Goal: Browse casually

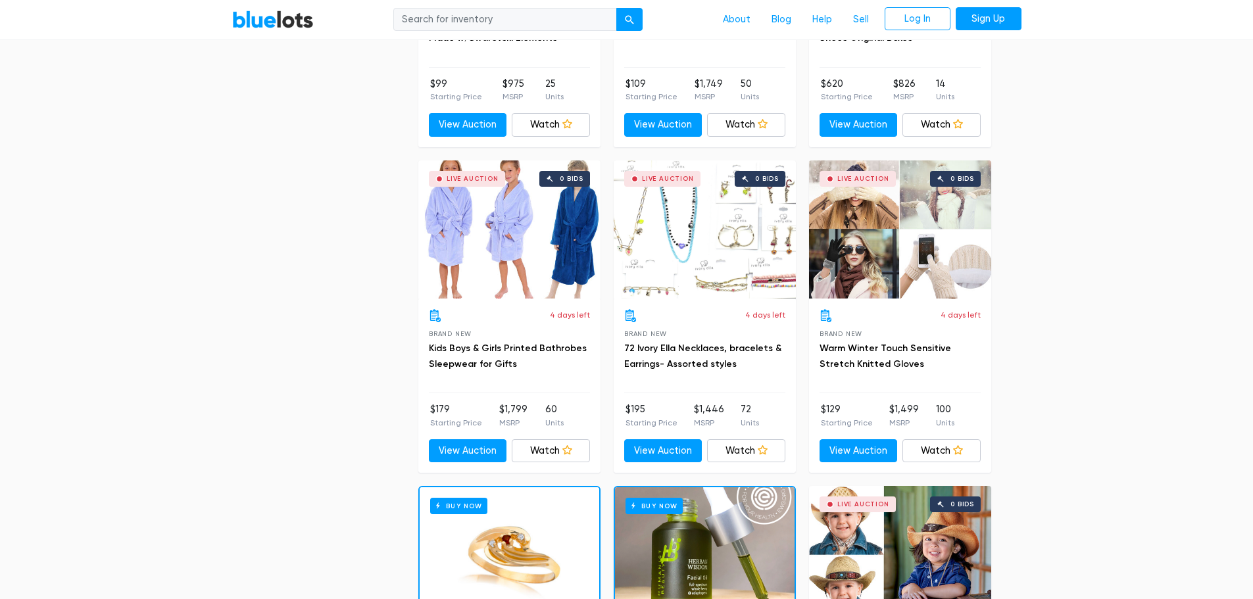
scroll to position [1250, 0]
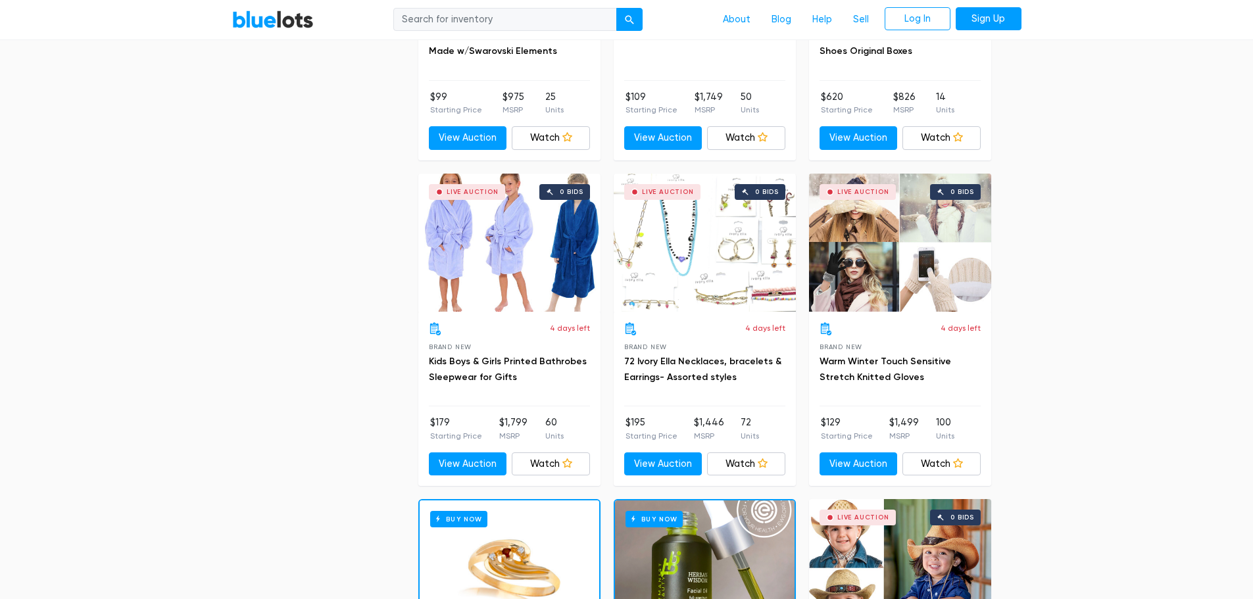
click at [696, 257] on div "Live Auction 0 bids" at bounding box center [705, 243] width 182 height 138
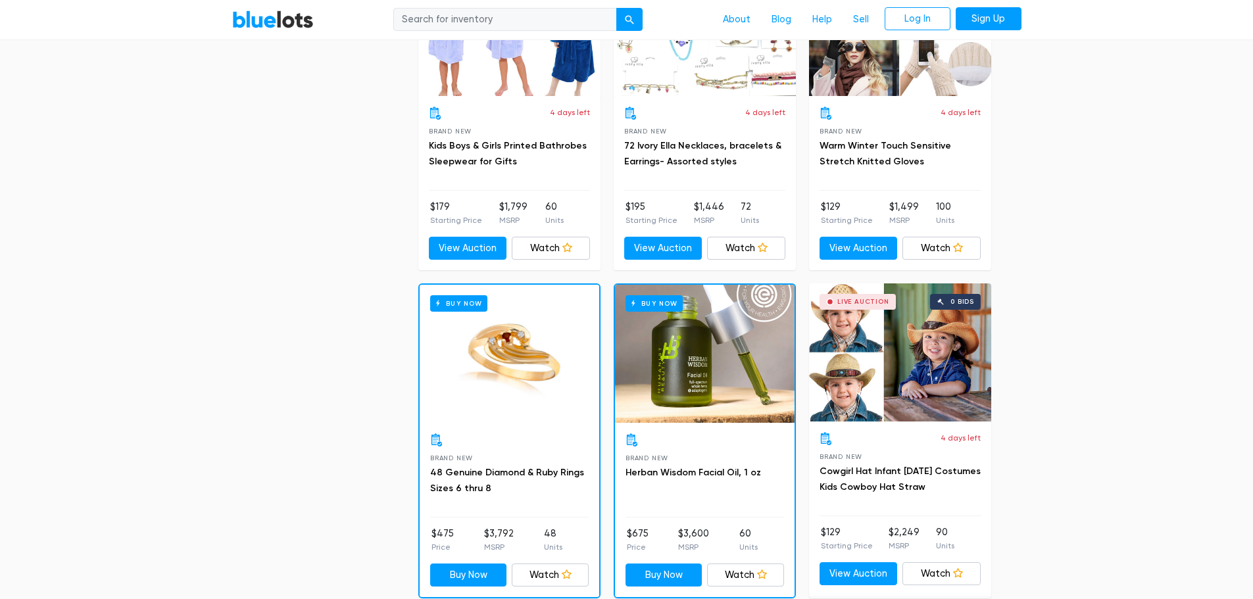
scroll to position [1513, 0]
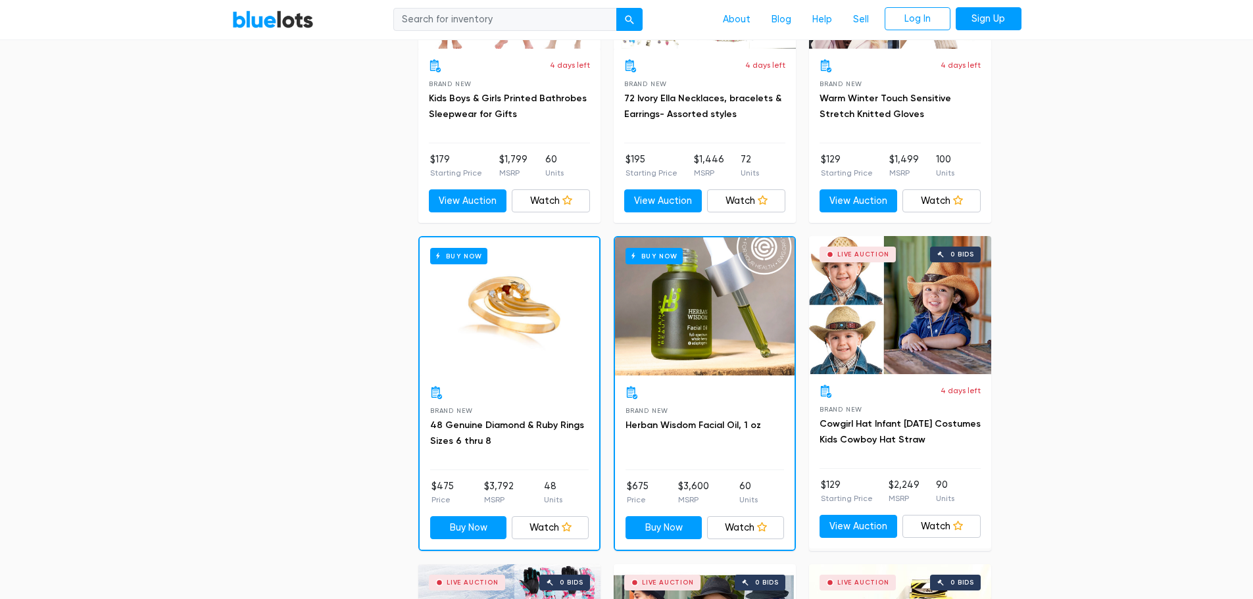
click at [930, 326] on div "Live Auction 0 bids" at bounding box center [900, 305] width 182 height 138
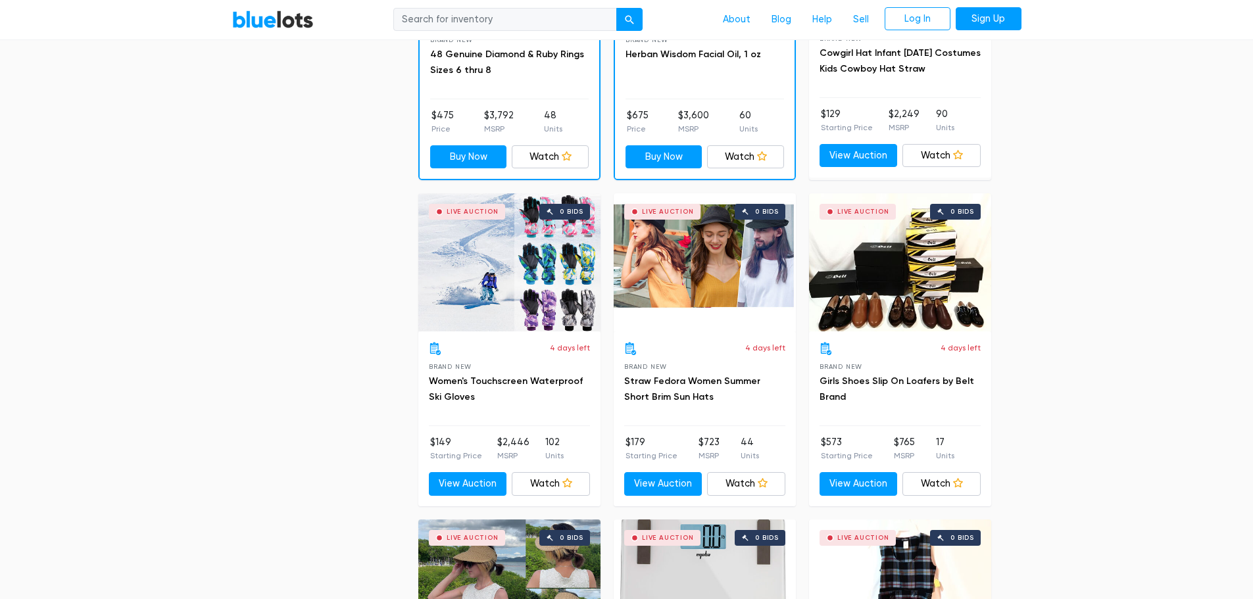
scroll to position [1907, 0]
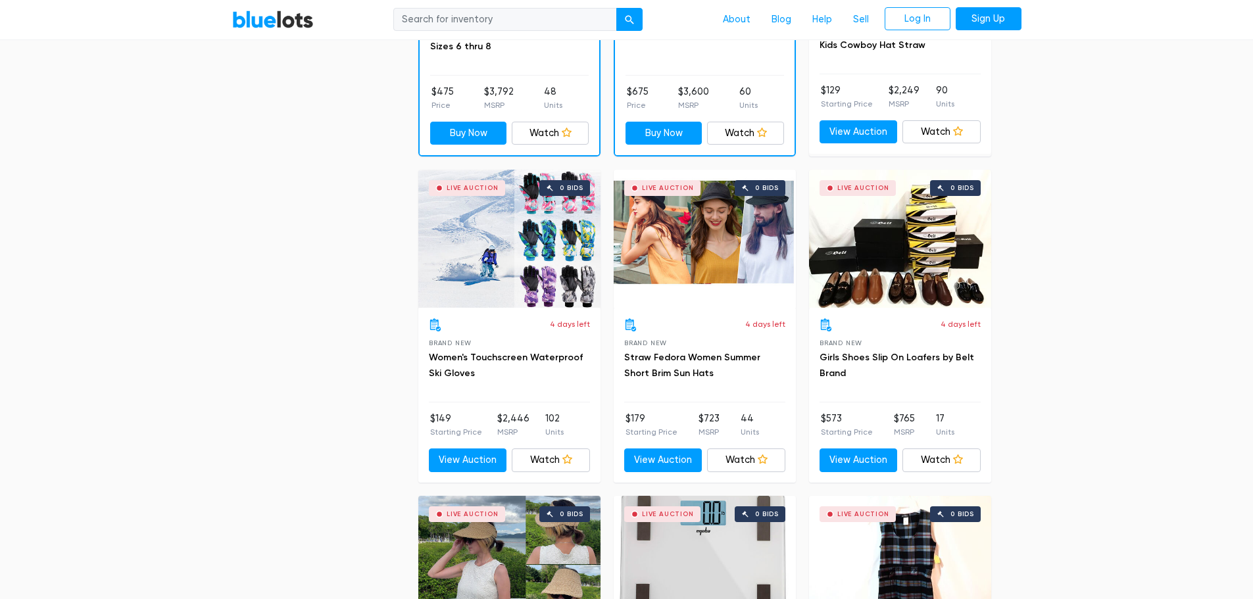
click at [905, 244] on div "Live Auction 0 bids" at bounding box center [900, 239] width 182 height 138
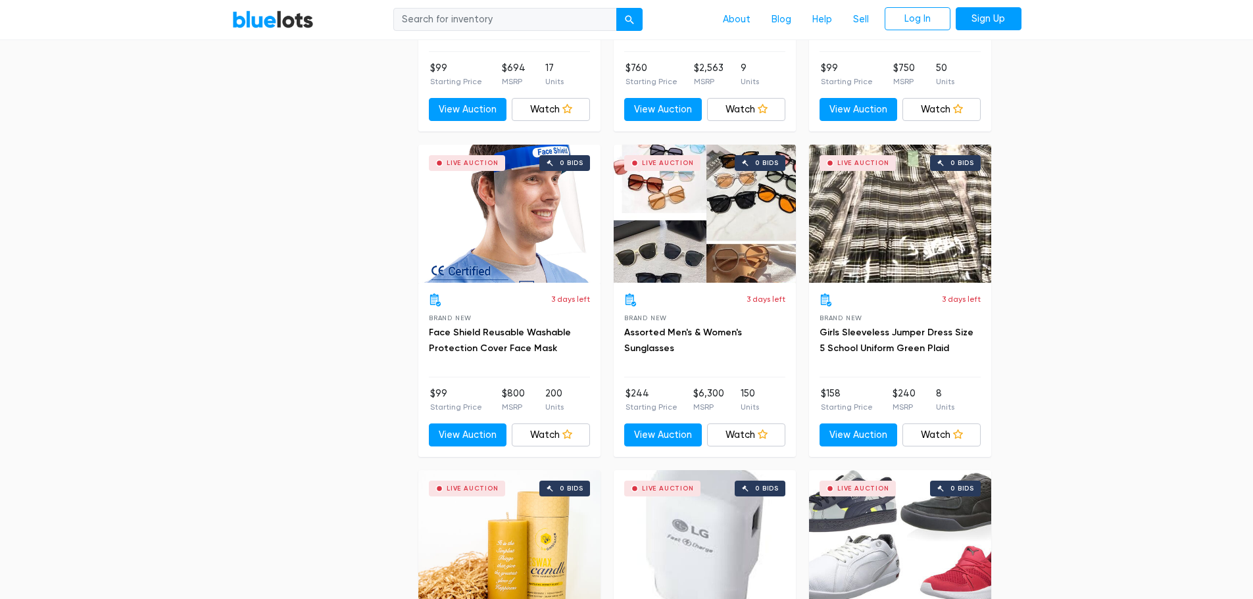
scroll to position [3946, 0]
